Goal: Navigation & Orientation: Find specific page/section

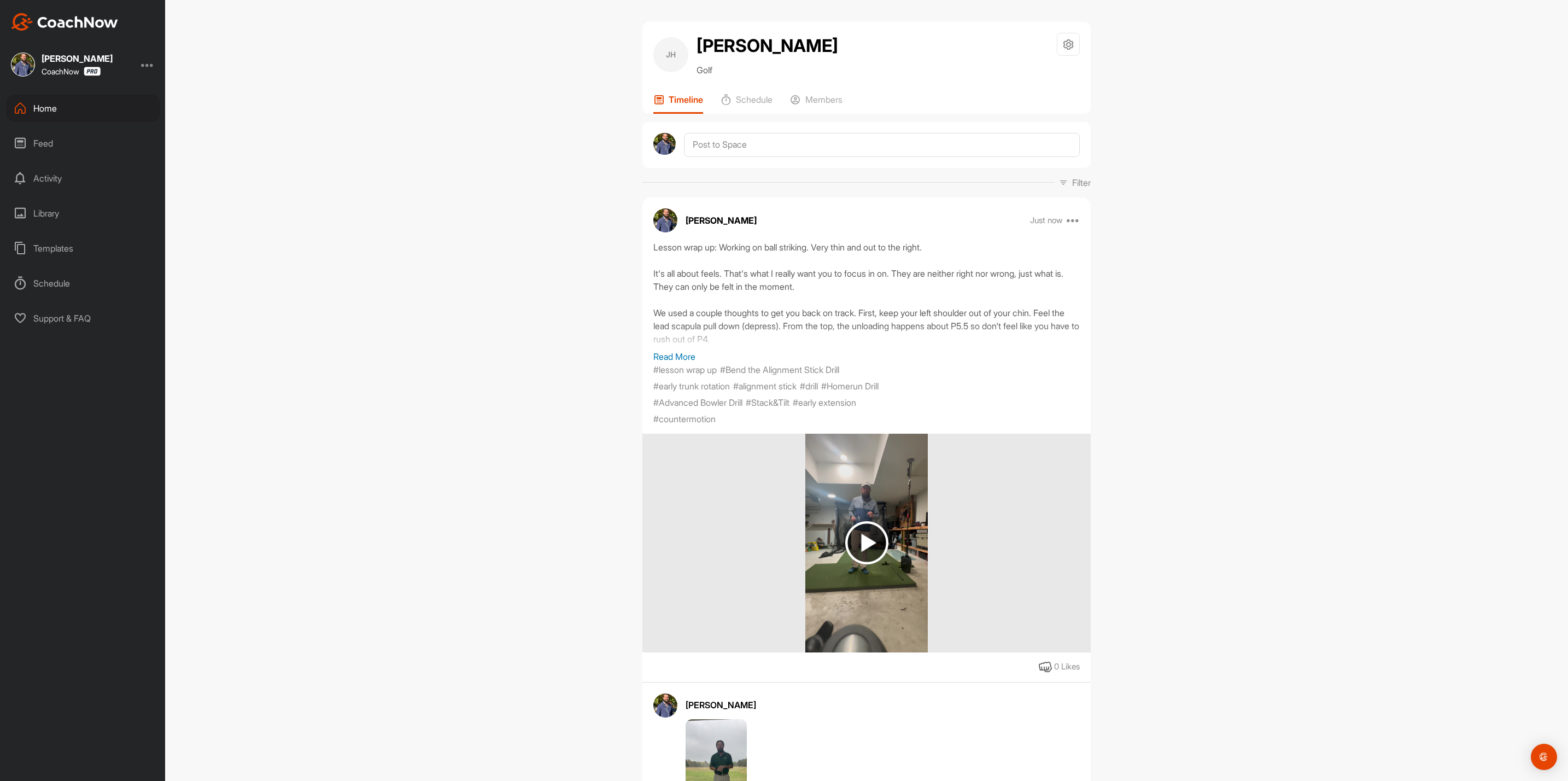
click at [54, 107] on div "Home" at bounding box center [83, 108] width 154 height 27
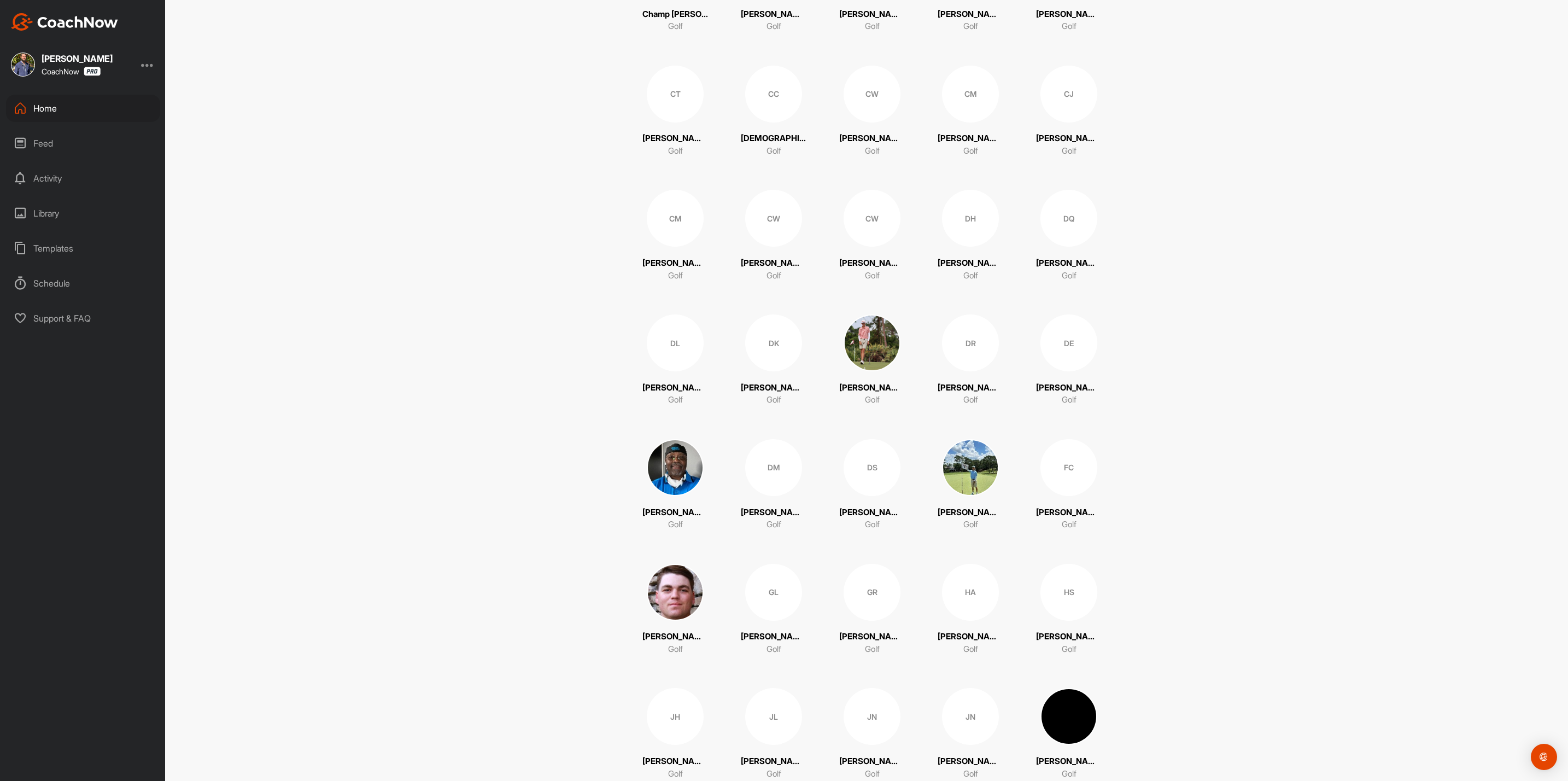
scroll to position [1230, 0]
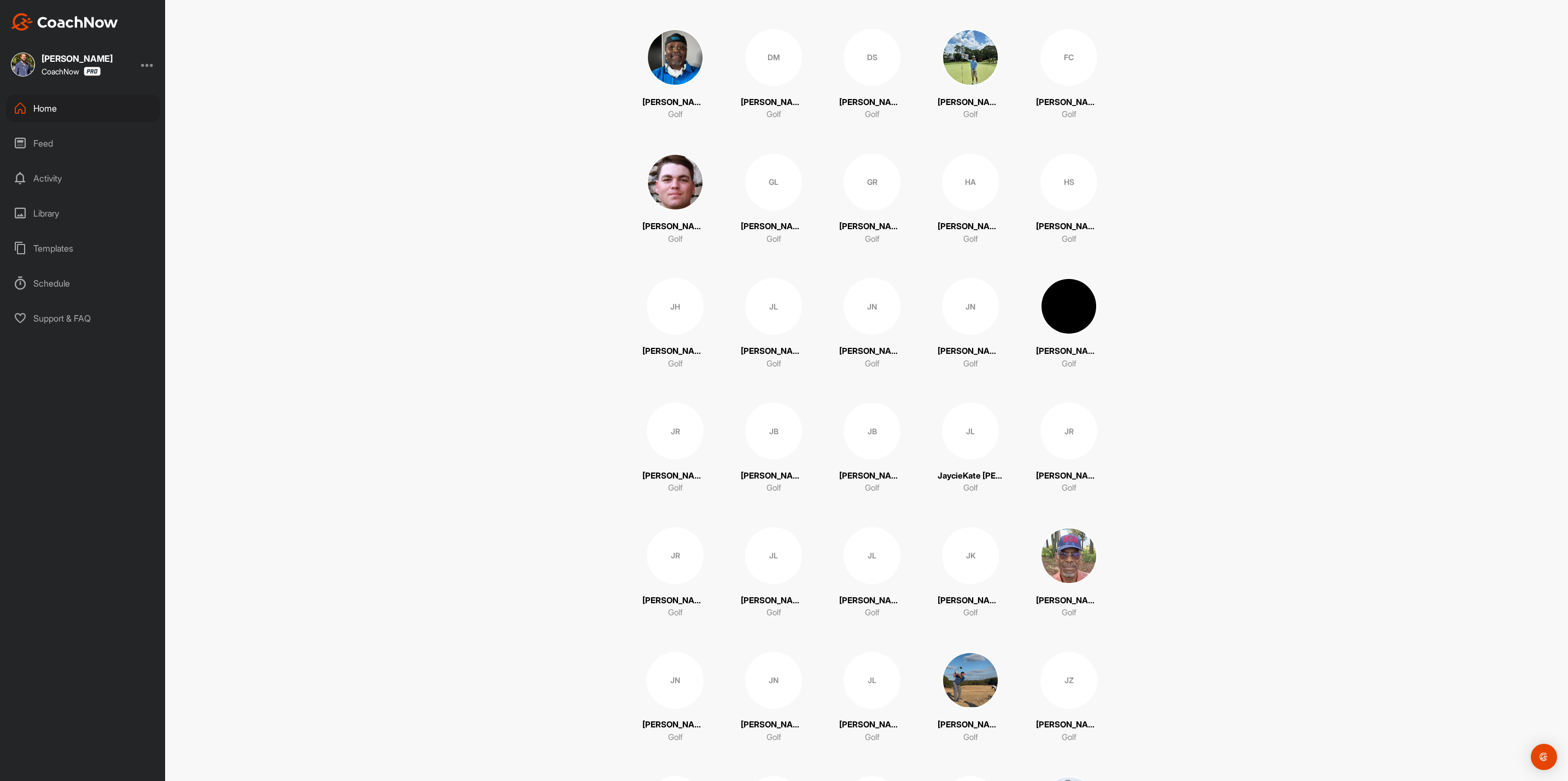
click at [768, 429] on div "JB" at bounding box center [773, 430] width 57 height 57
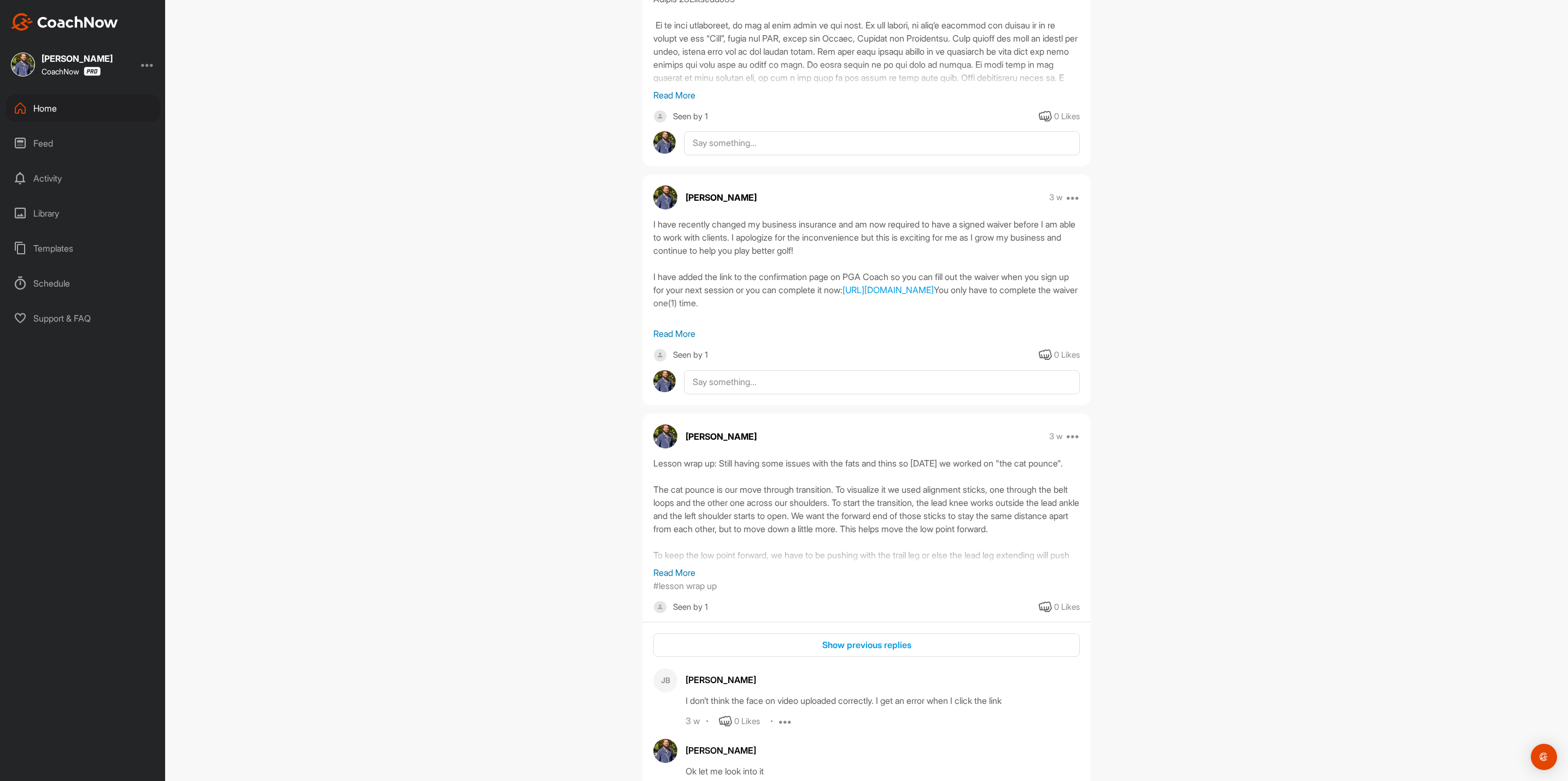
scroll to position [1641, 0]
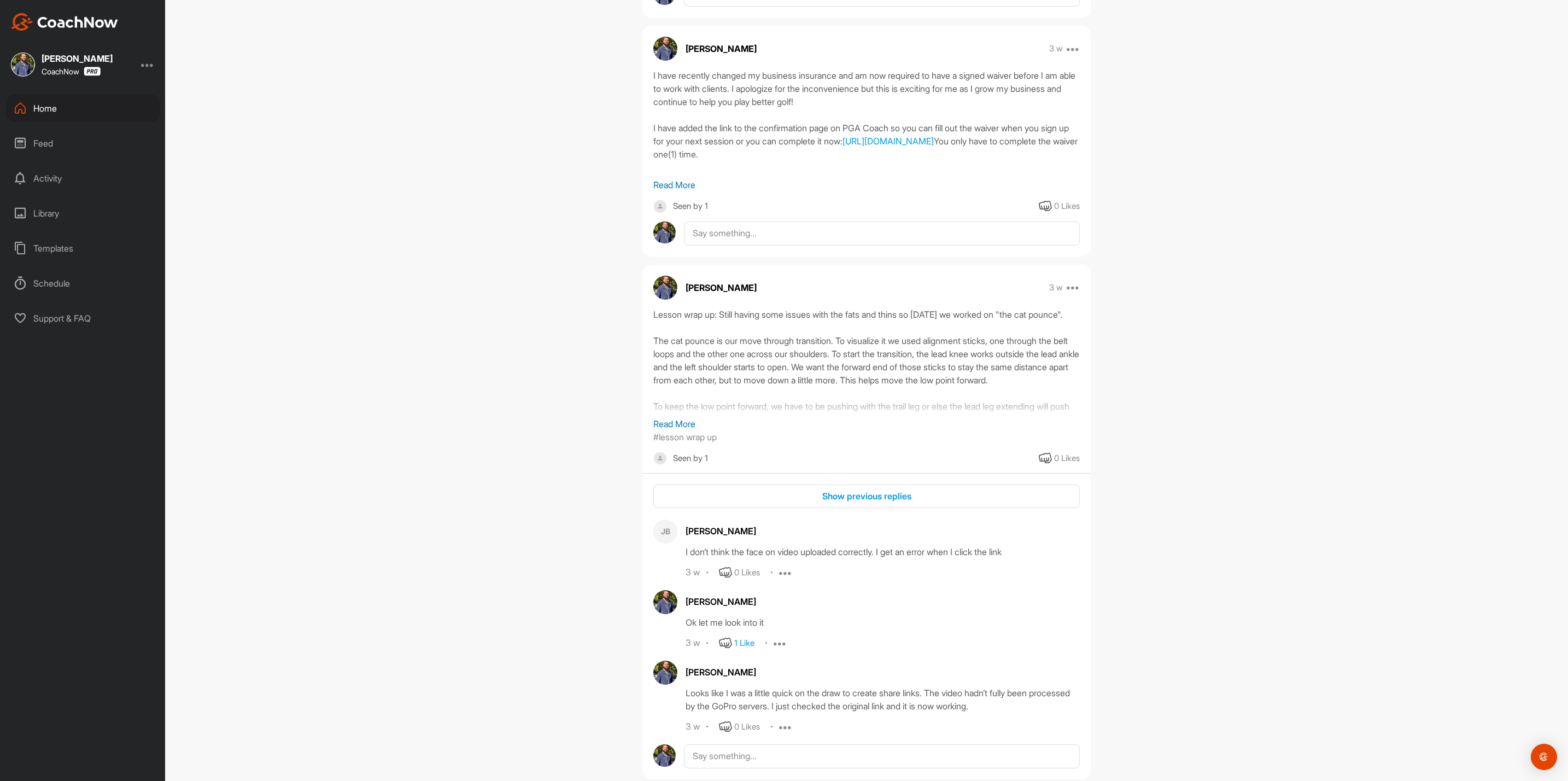
click at [685, 430] on p "Read More" at bounding box center [866, 424] width 427 height 13
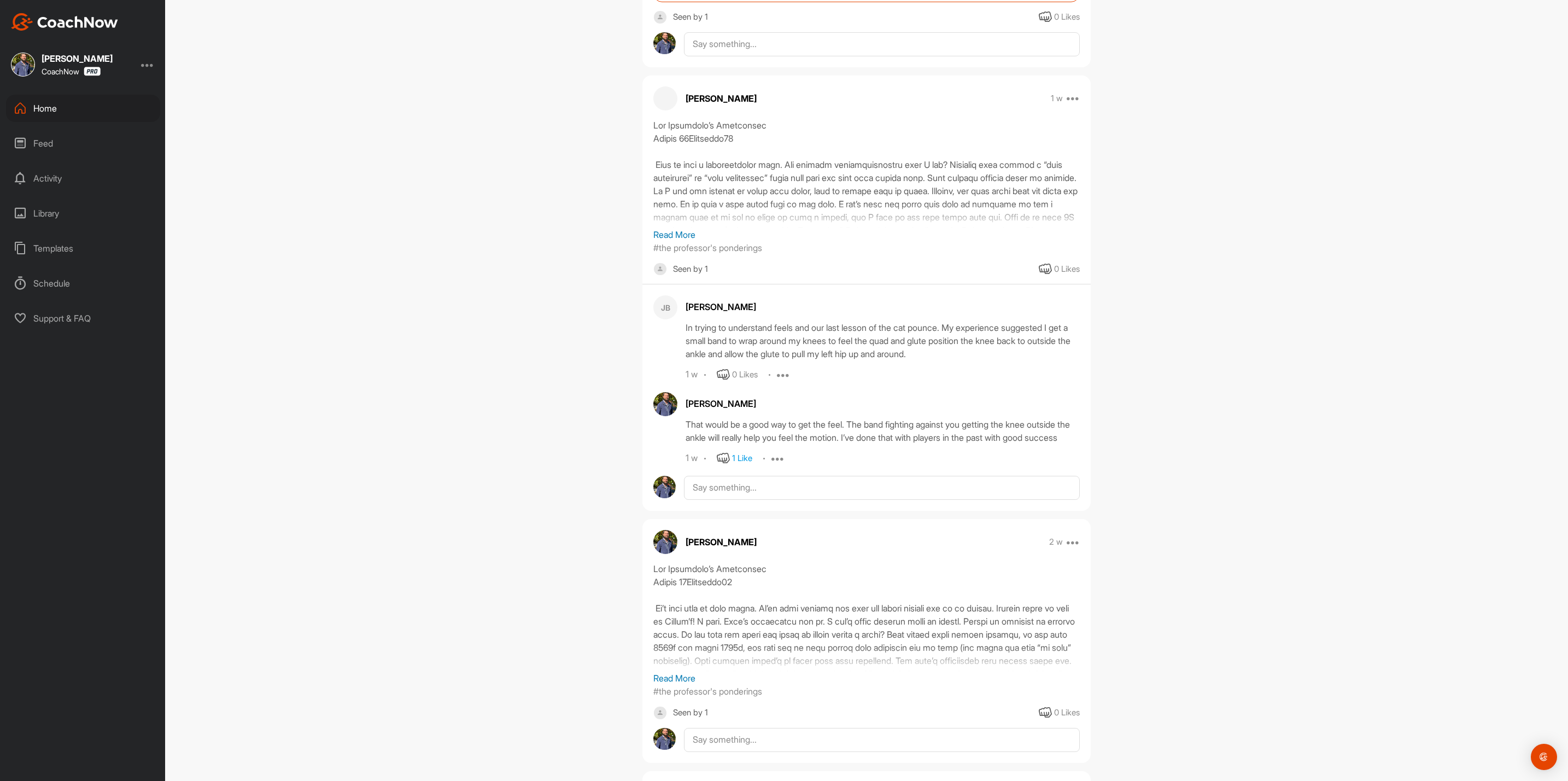
scroll to position [656, 0]
click at [41, 107] on div "Home" at bounding box center [83, 108] width 154 height 27
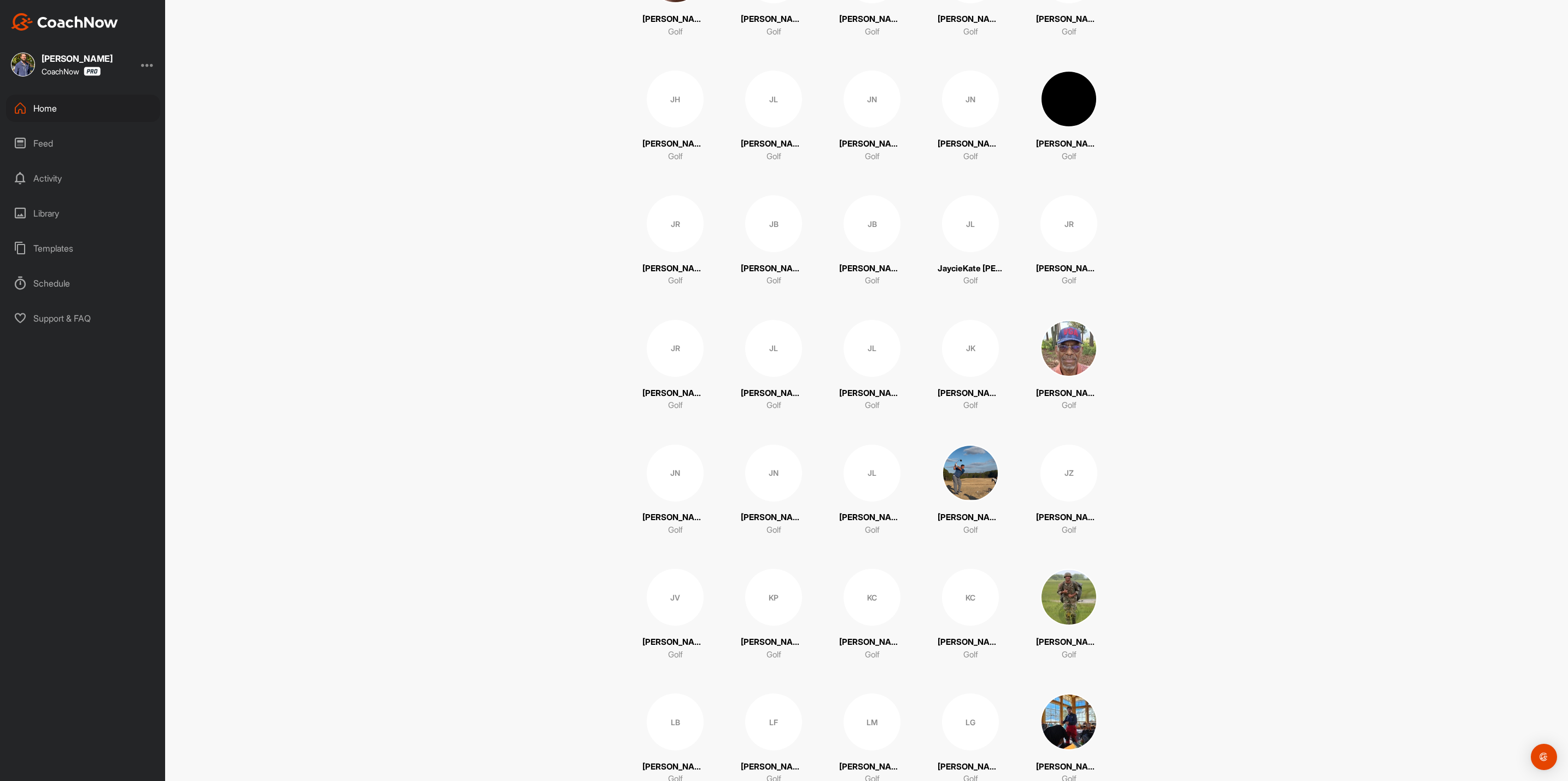
scroll to position [1558, 0]
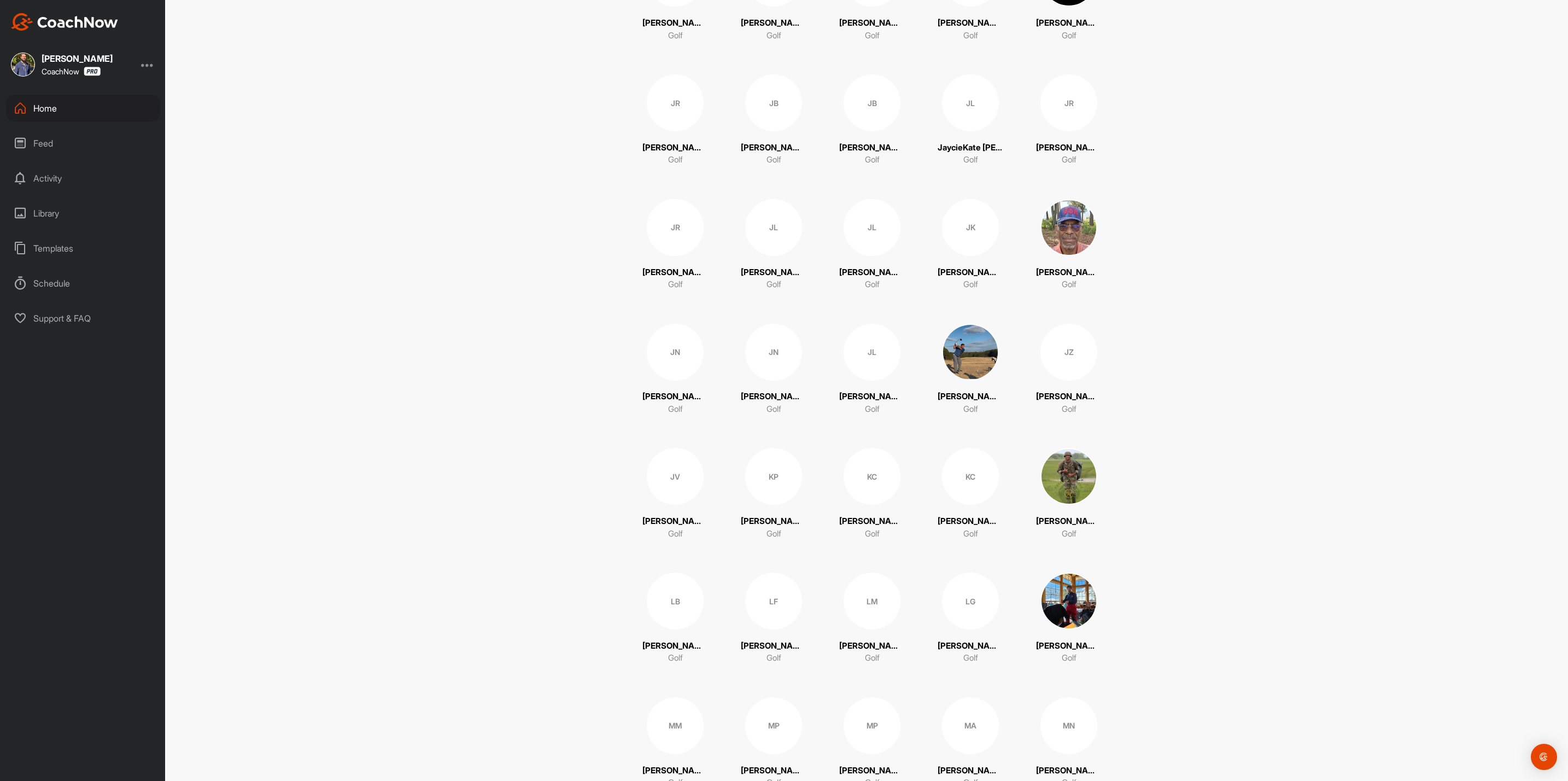
click at [681, 589] on div "LB" at bounding box center [675, 600] width 57 height 57
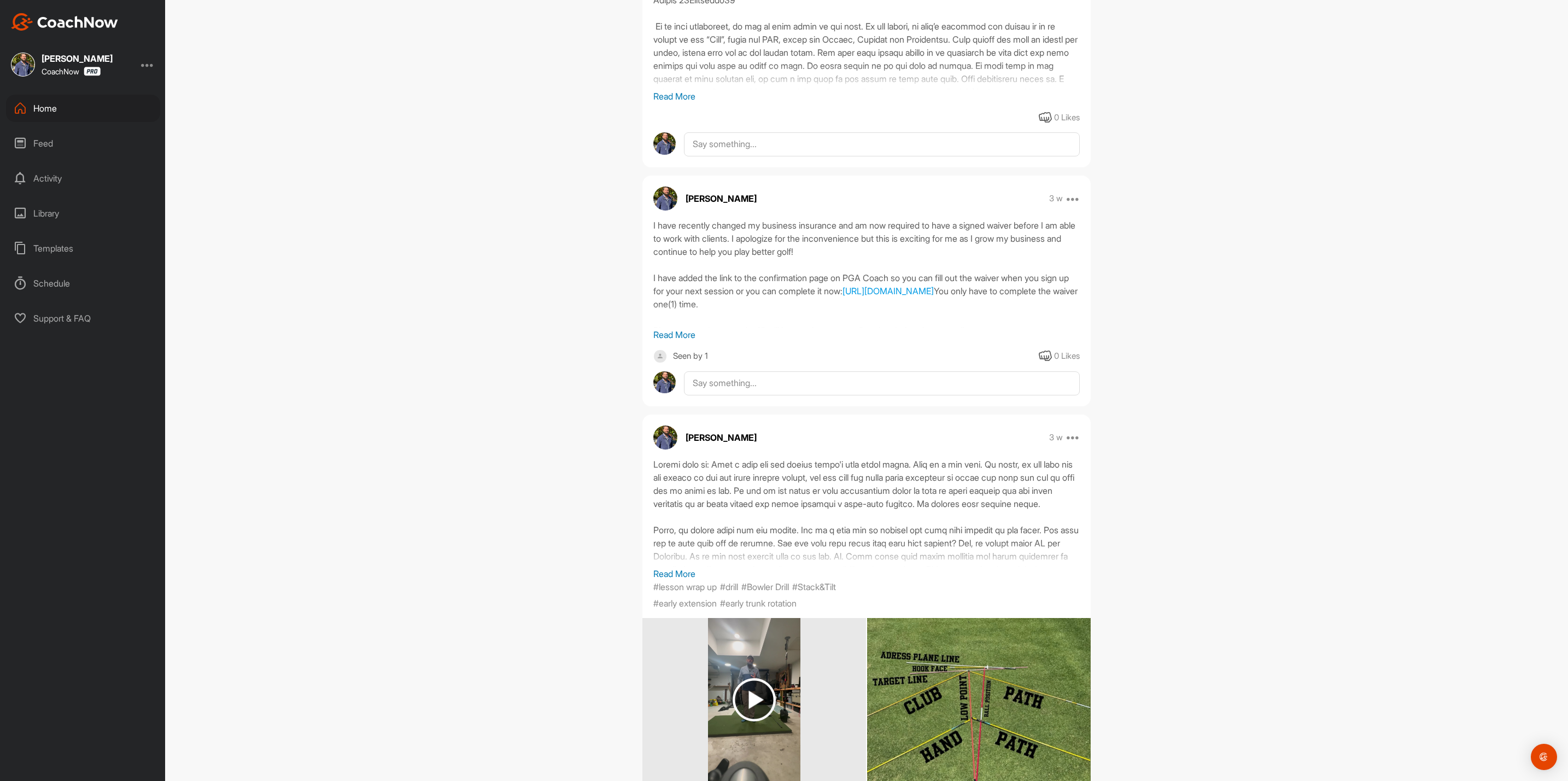
scroll to position [1558, 0]
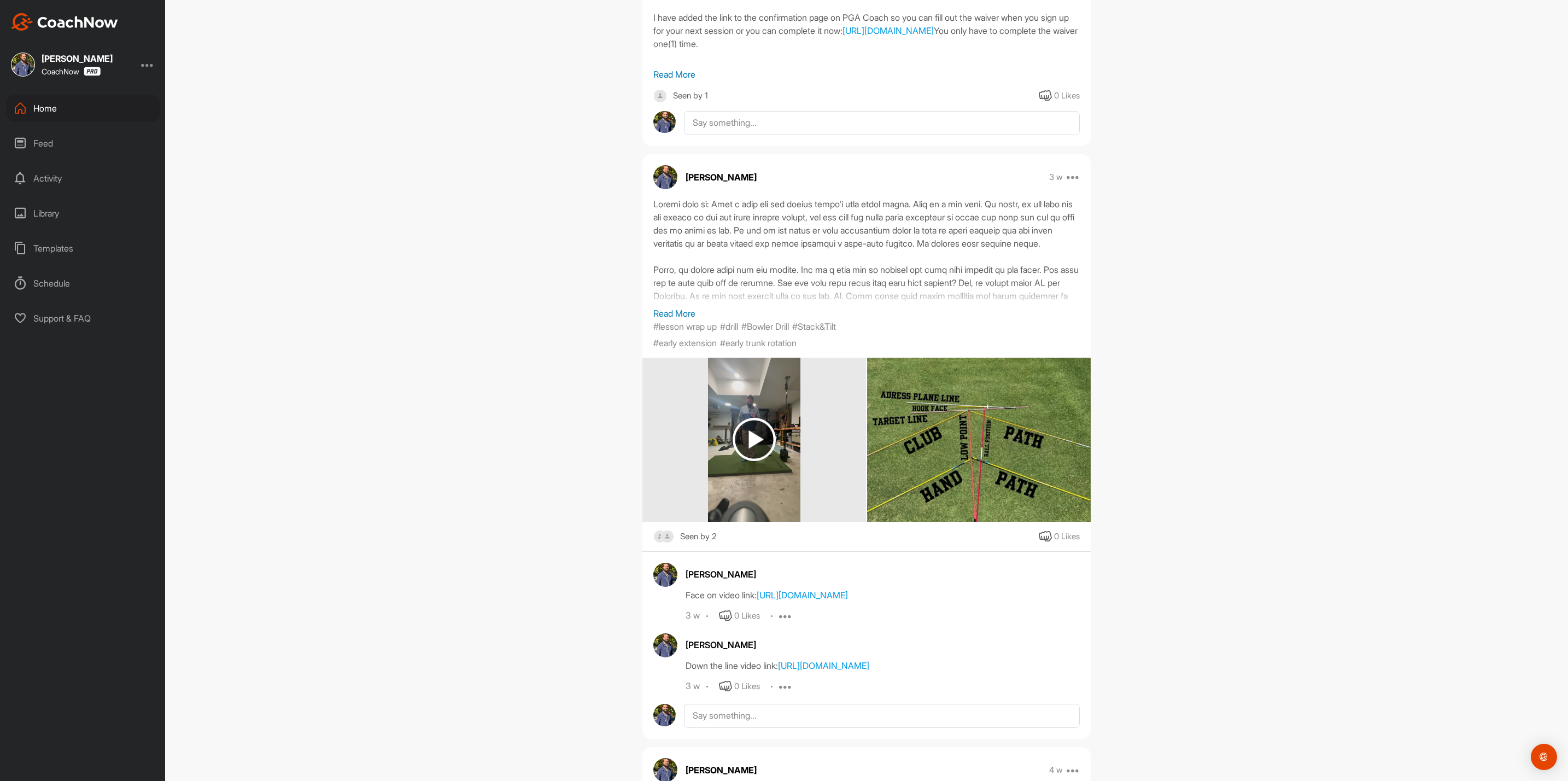
click at [679, 310] on p "Read More" at bounding box center [866, 313] width 427 height 13
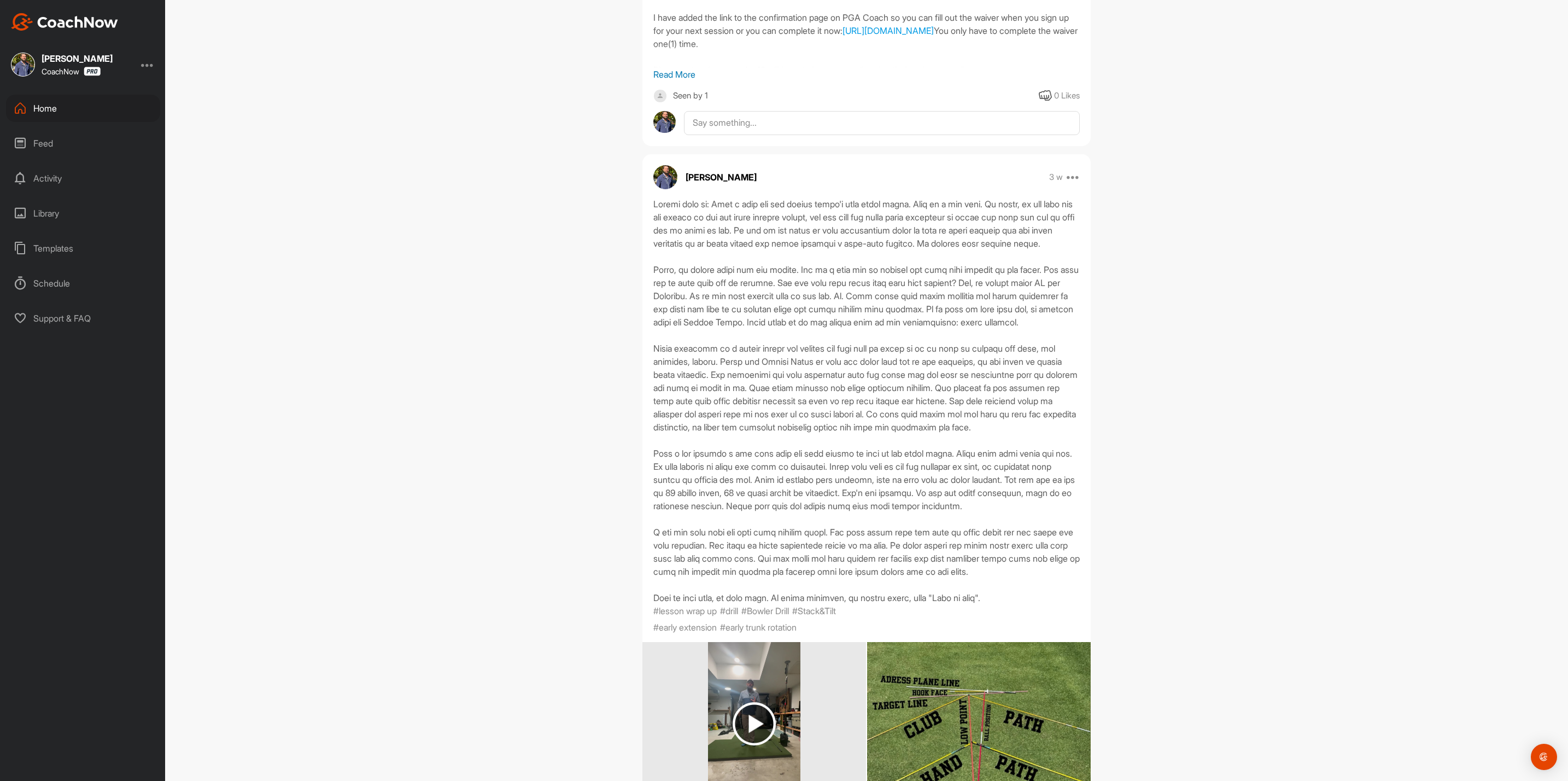
click at [61, 110] on div "Home" at bounding box center [83, 108] width 154 height 27
